Goal: Task Accomplishment & Management: Use online tool/utility

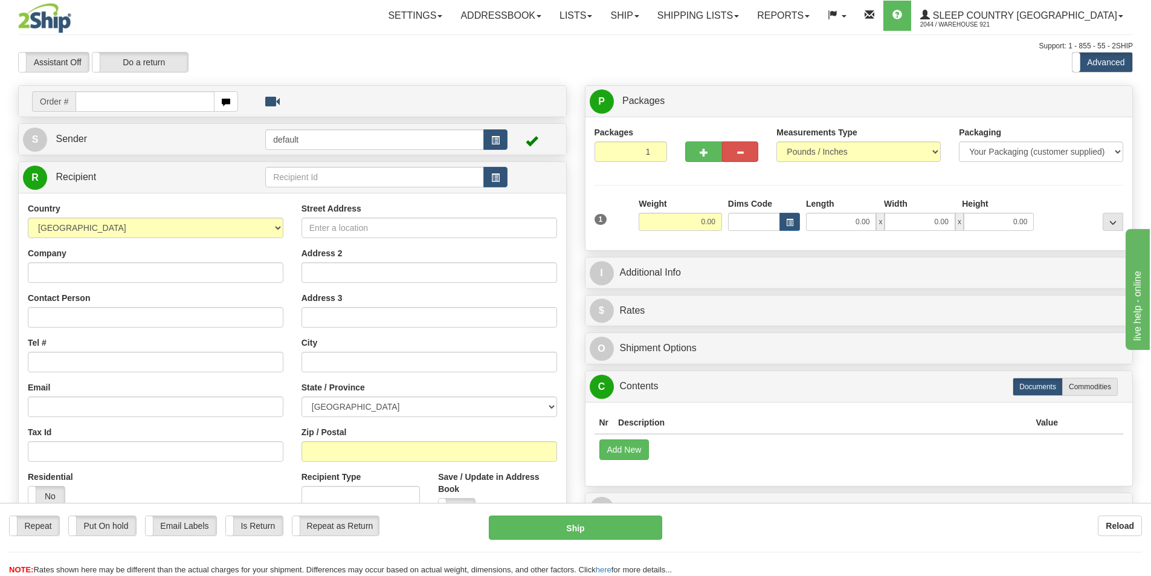
click at [152, 110] on input "text" at bounding box center [145, 101] width 139 height 21
type input "9000I077375"
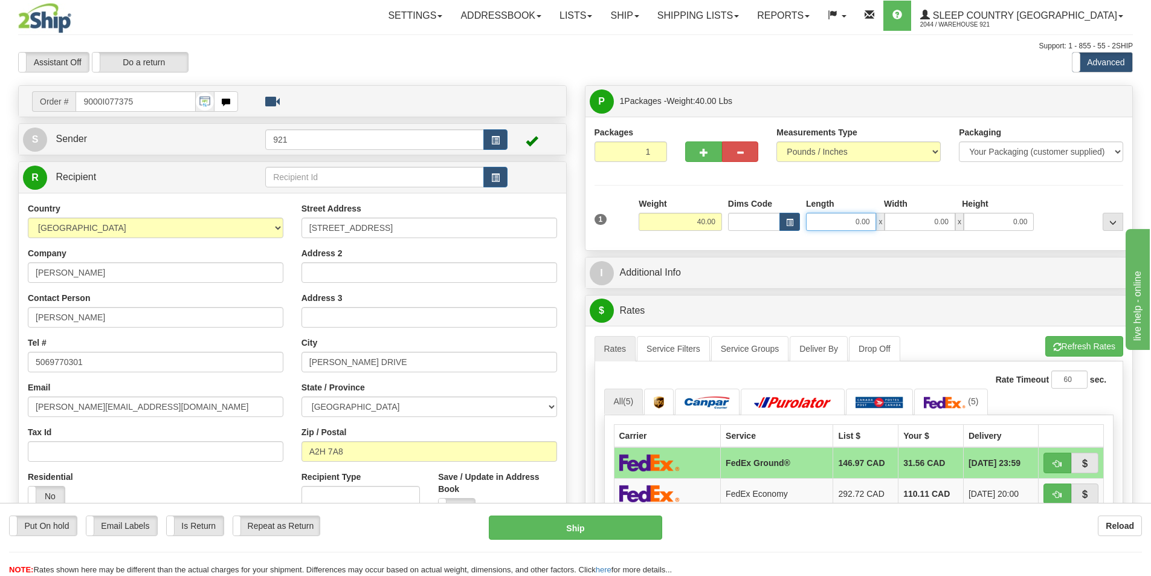
click at [840, 219] on input "0.00" at bounding box center [841, 222] width 70 height 18
type input "15.00"
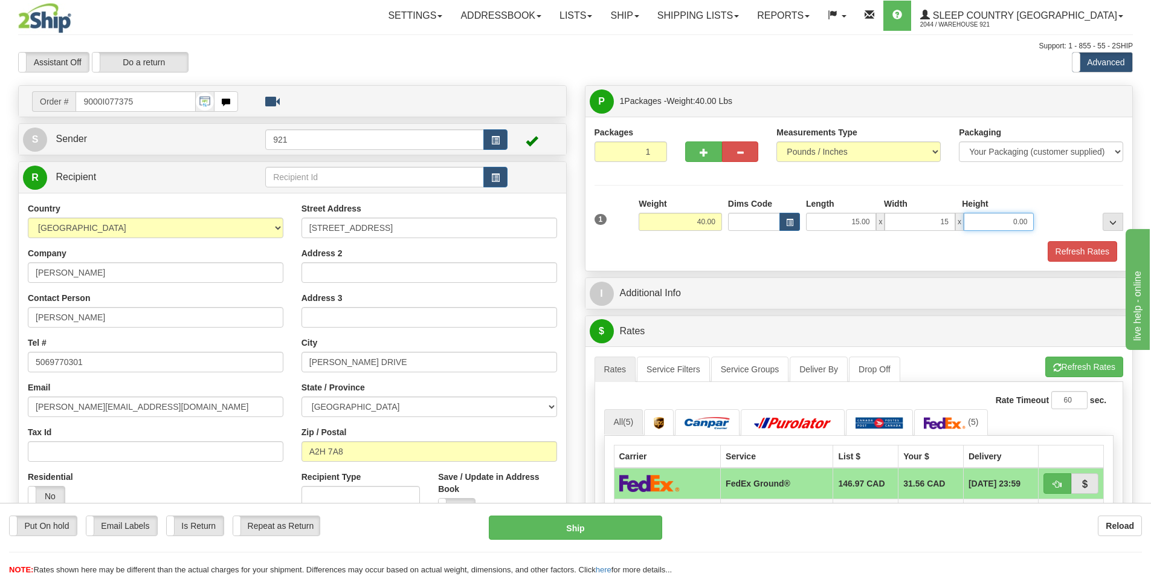
type input "15.00"
type input "61.50"
click at [1079, 250] on button "Refresh Rates" at bounding box center [1082, 251] width 69 height 21
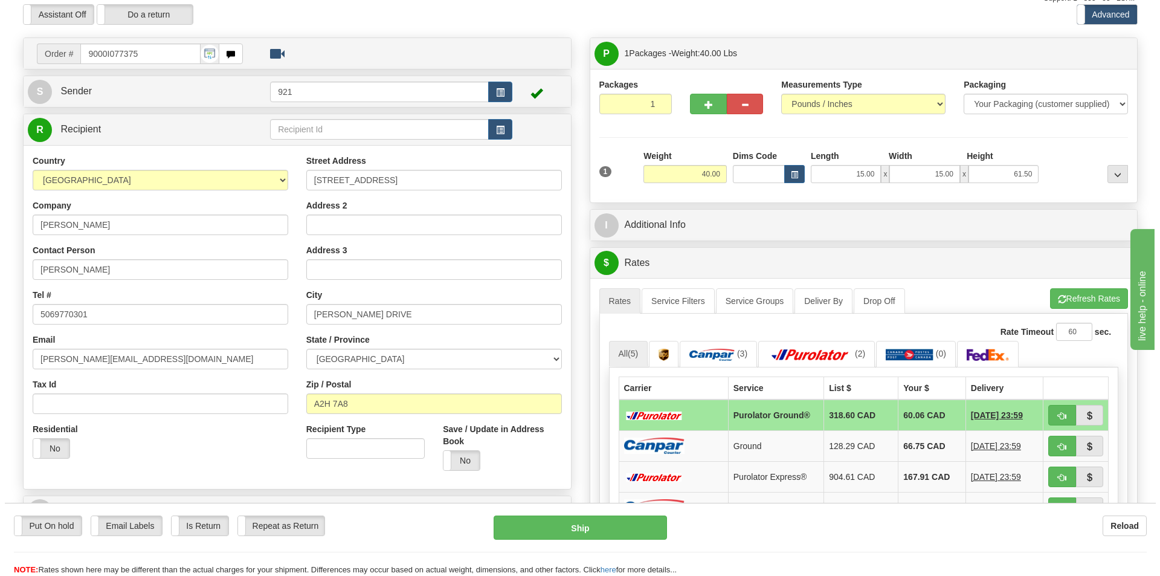
scroll to position [121, 0]
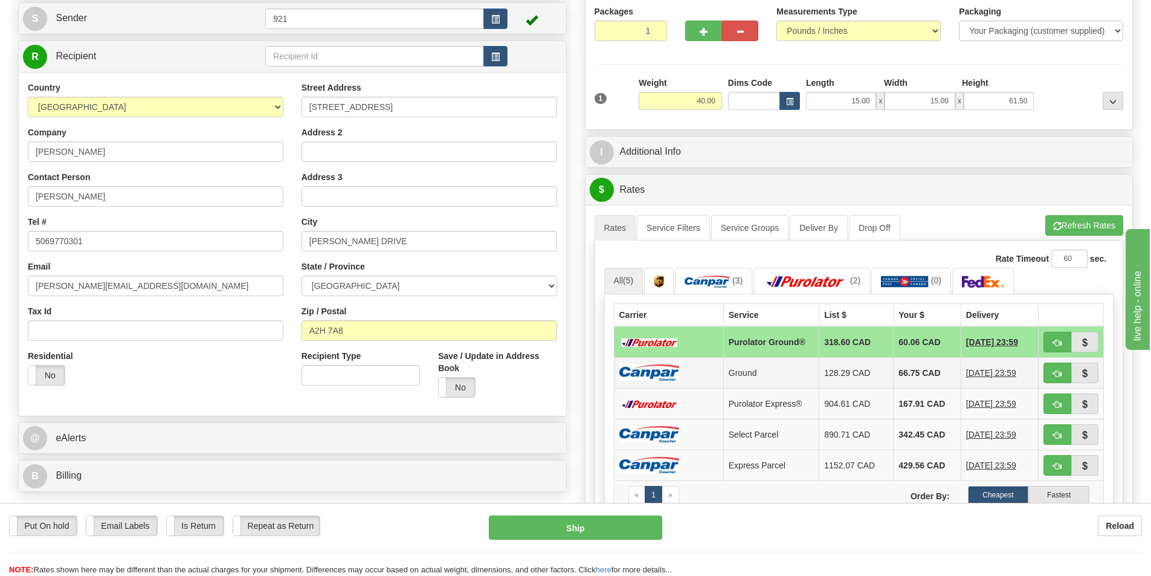
click at [847, 374] on td "128.29 CAD" at bounding box center [856, 372] width 74 height 31
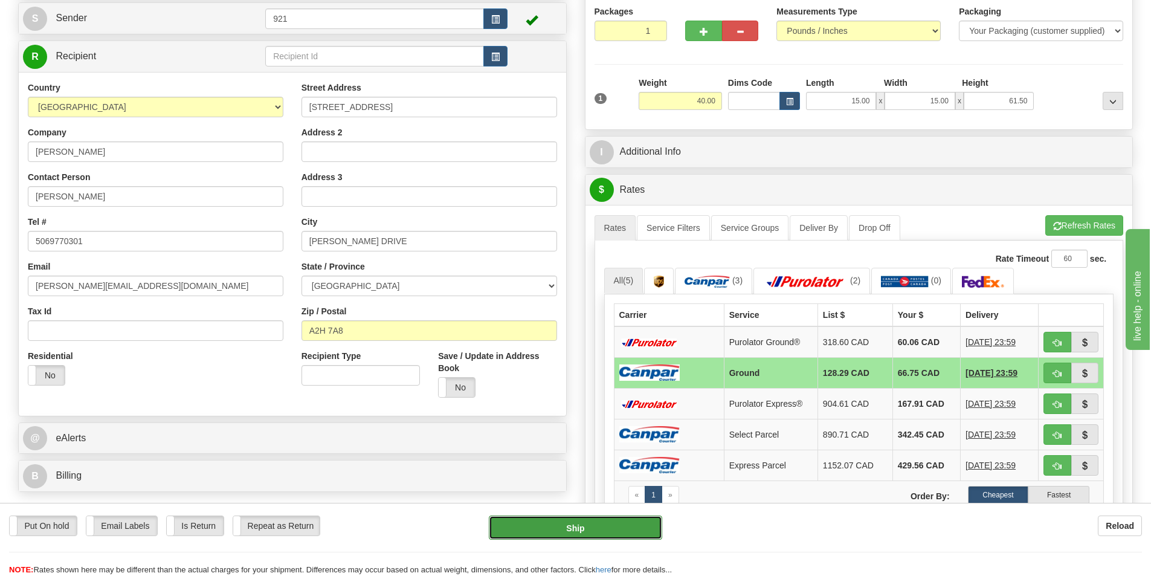
click at [619, 524] on button "Ship" at bounding box center [575, 527] width 173 height 24
type input "1"
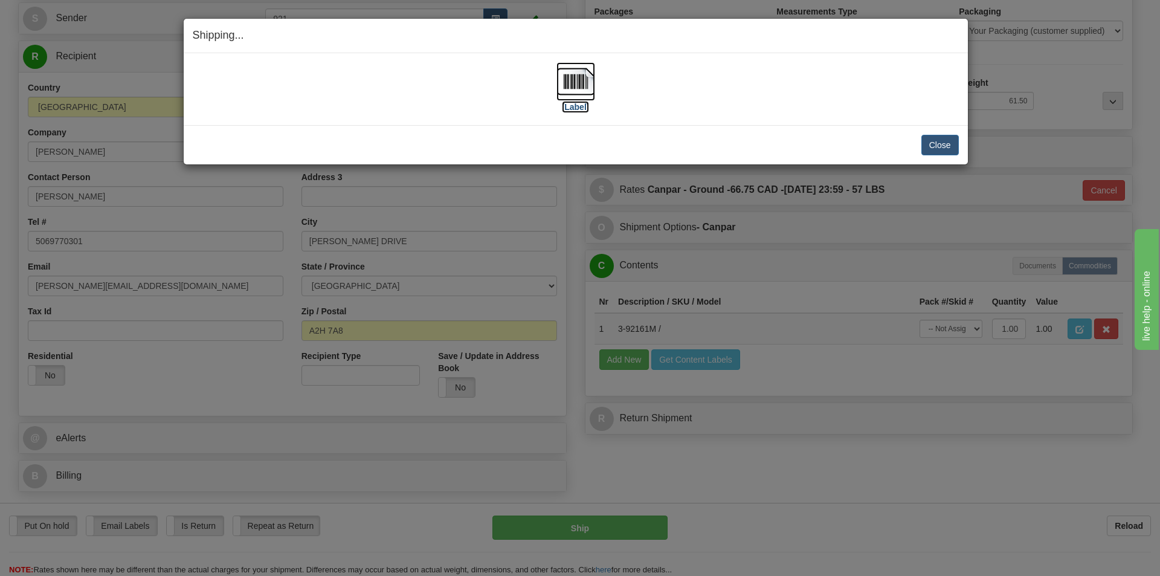
click at [579, 78] on img at bounding box center [575, 81] width 39 height 39
click at [940, 145] on button "Close" at bounding box center [939, 145] width 37 height 21
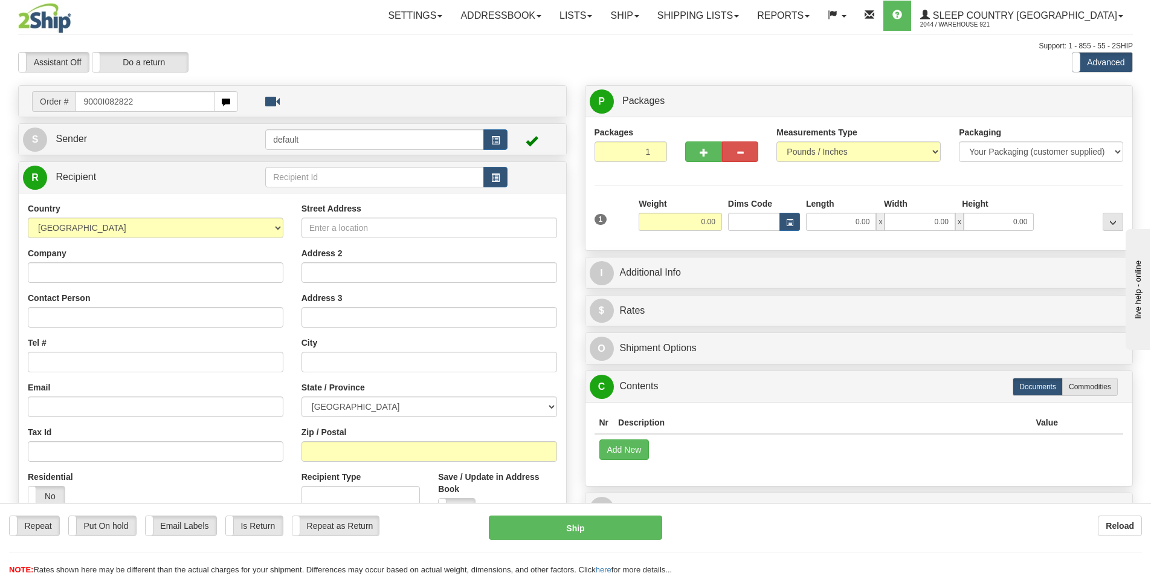
type input "9000I082822"
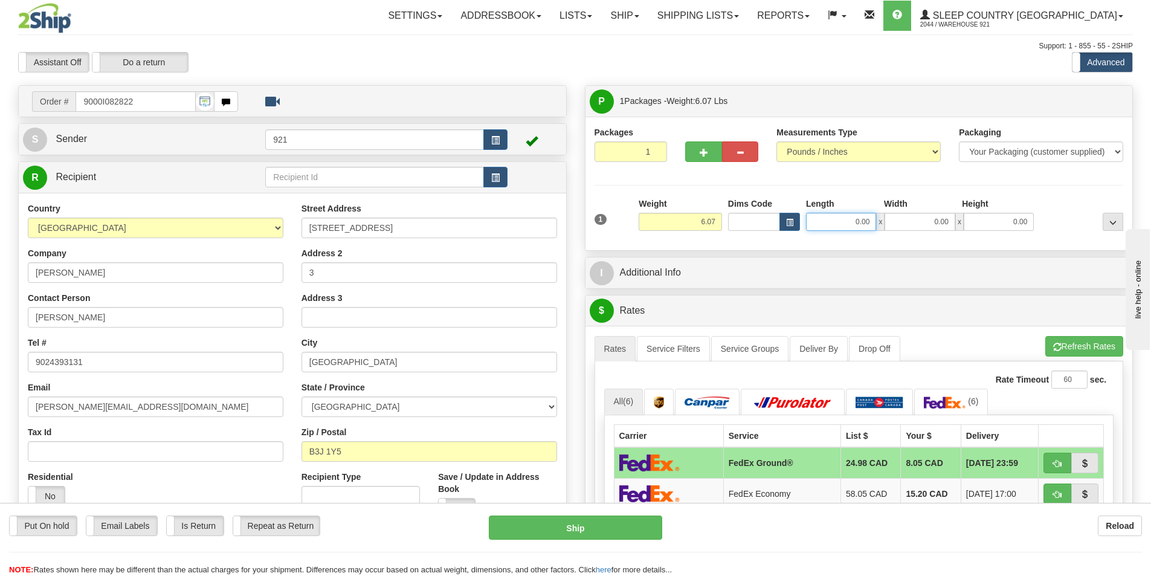
click at [867, 217] on input "0.00" at bounding box center [841, 222] width 70 height 18
type input "12.00"
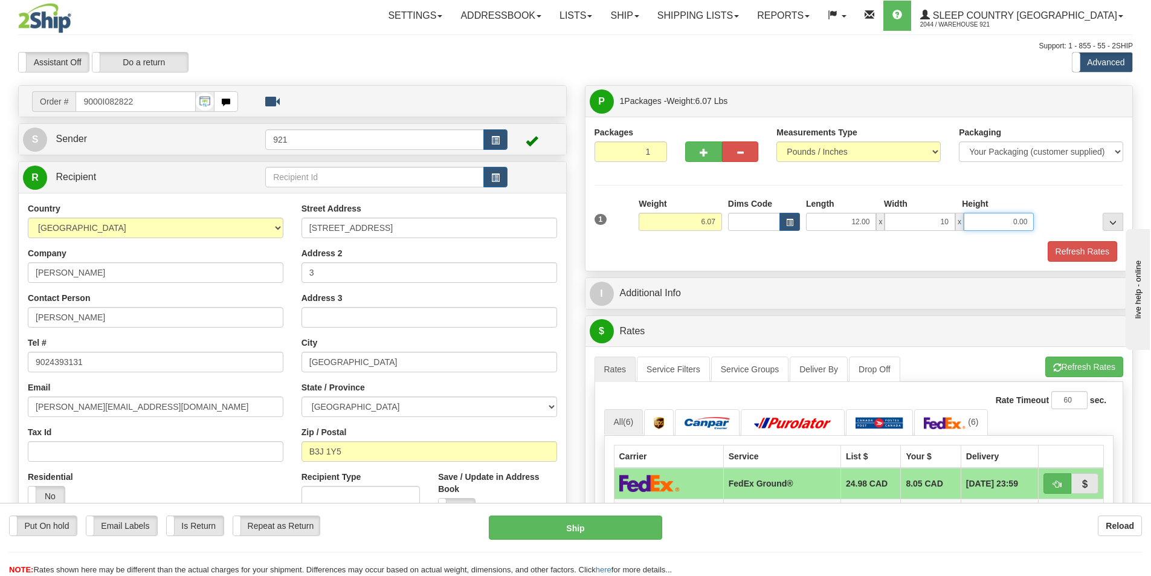
type input "10.00"
type input "9.00"
click at [1100, 251] on button "Refresh Rates" at bounding box center [1082, 251] width 69 height 21
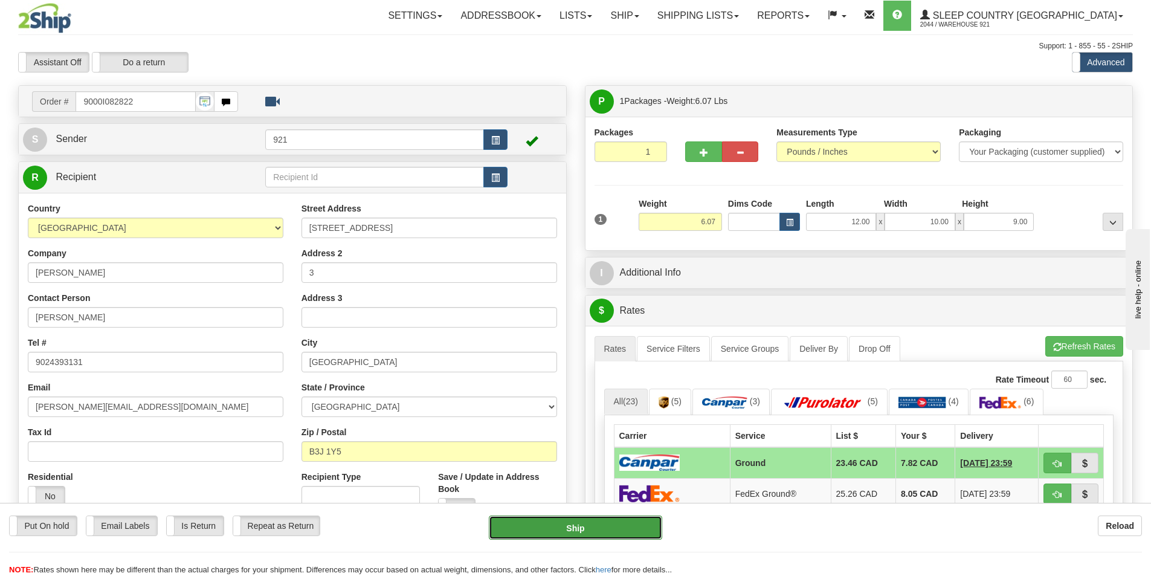
click at [626, 539] on button "Ship" at bounding box center [575, 527] width 173 height 24
type input "1"
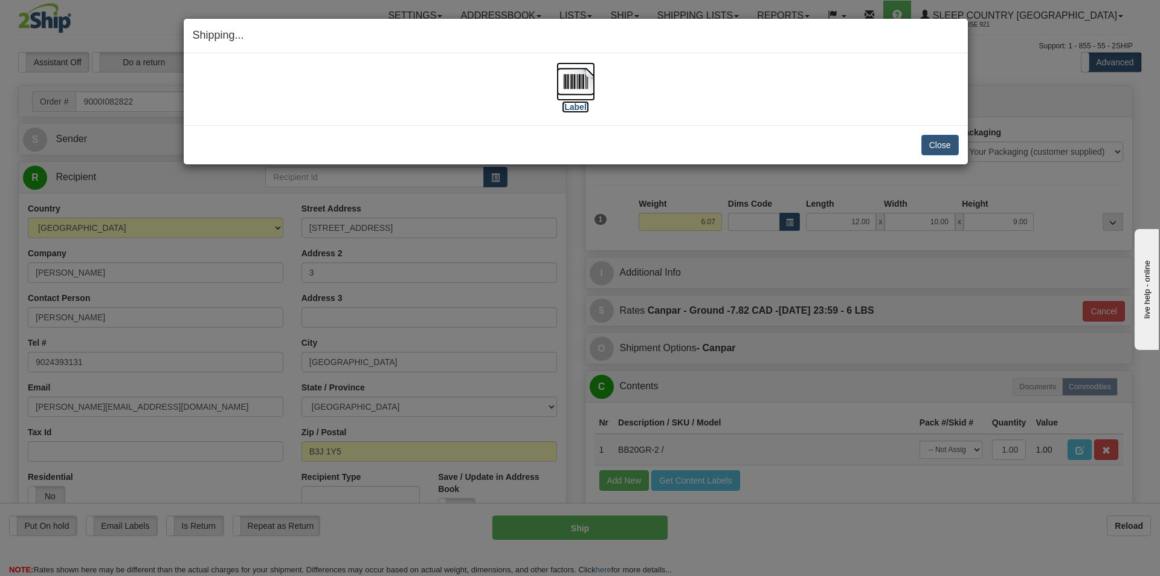
click at [584, 90] on img at bounding box center [575, 81] width 39 height 39
click at [945, 147] on button "Close" at bounding box center [939, 145] width 37 height 21
